Goal: Task Accomplishment & Management: Manage account settings

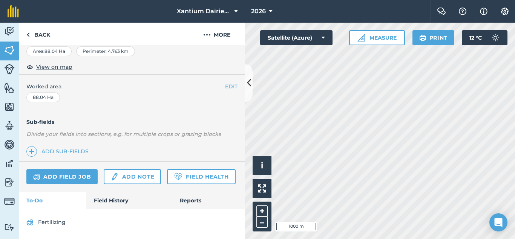
scroll to position [153, 0]
click at [167, 176] on link "Field Health" at bounding box center [201, 176] width 68 height 15
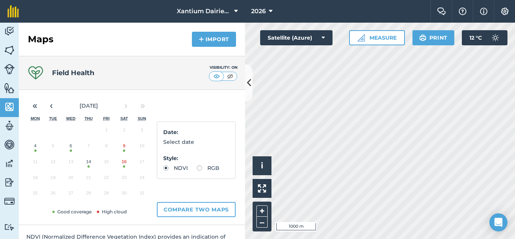
click at [122, 165] on button "16" at bounding box center [124, 163] width 18 height 16
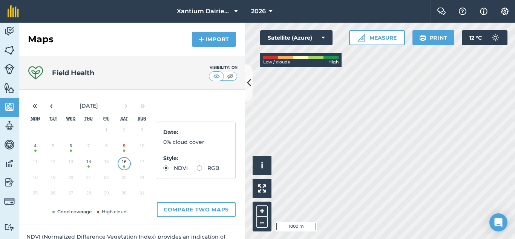
click at [197, 170] on label "RGB" at bounding box center [208, 167] width 23 height 5
radio input "true"
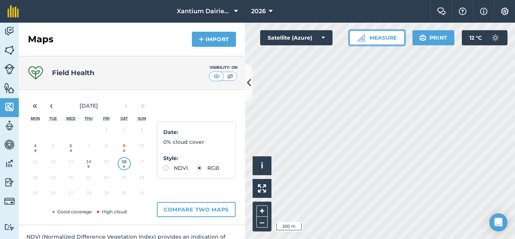
click at [381, 37] on button "Measure" at bounding box center [377, 37] width 56 height 15
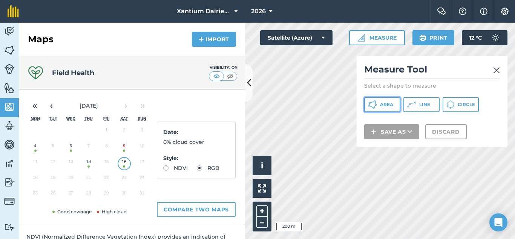
drag, startPoint x: 385, startPoint y: 105, endPoint x: 379, endPoint y: 106, distance: 5.7
click at [385, 106] on span "Area" at bounding box center [386, 104] width 13 height 6
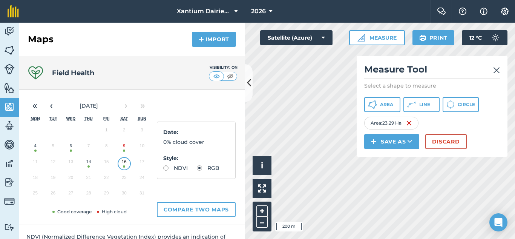
click at [496, 70] on img at bounding box center [496, 70] width 7 height 9
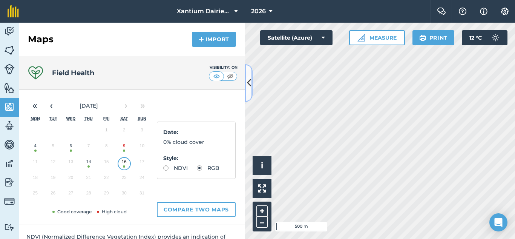
click at [247, 82] on icon at bounding box center [249, 82] width 4 height 13
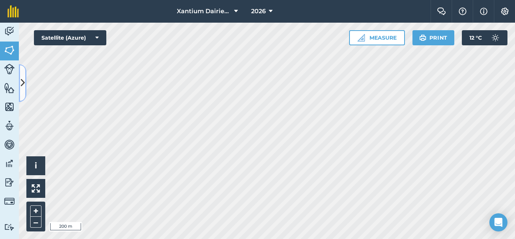
click at [21, 81] on icon at bounding box center [23, 82] width 4 height 13
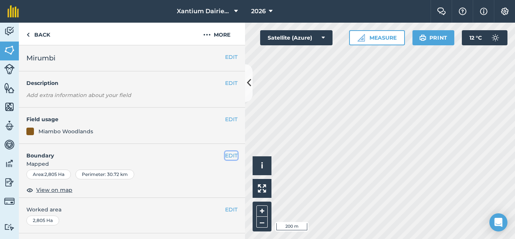
click at [225, 153] on button "EDIT" at bounding box center [231, 155] width 12 height 8
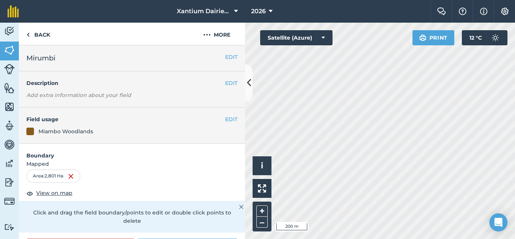
scroll to position [75, 0]
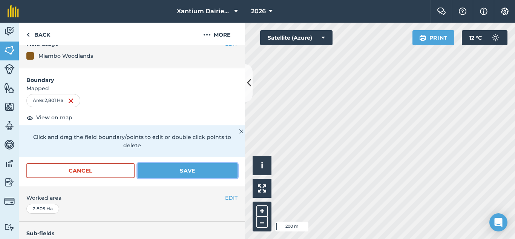
click at [178, 169] on button "Save" at bounding box center [188, 170] width 100 height 15
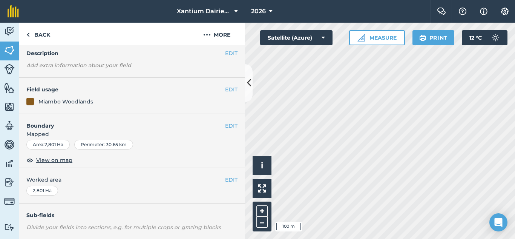
scroll to position [0, 0]
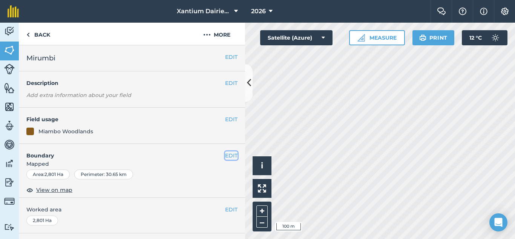
click at [227, 153] on button "EDIT" at bounding box center [231, 155] width 12 height 8
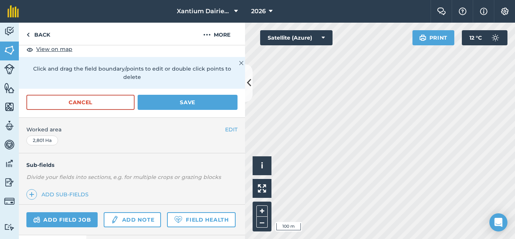
scroll to position [125, 0]
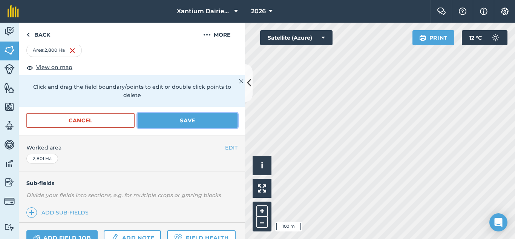
click at [176, 122] on button "Save" at bounding box center [188, 120] width 100 height 15
